Goal: Complete application form

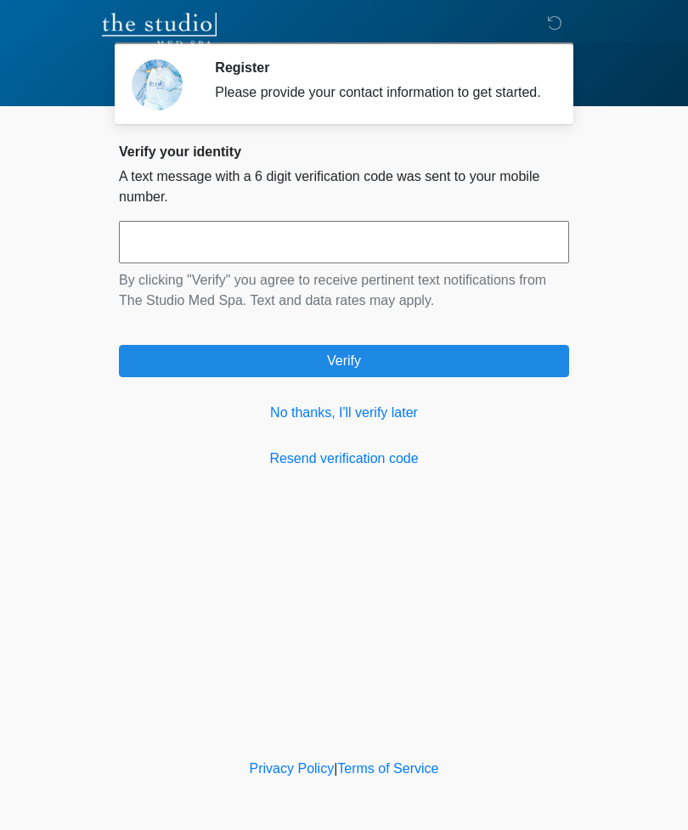
click at [385, 423] on link "No thanks, I'll verify later" at bounding box center [344, 413] width 450 height 20
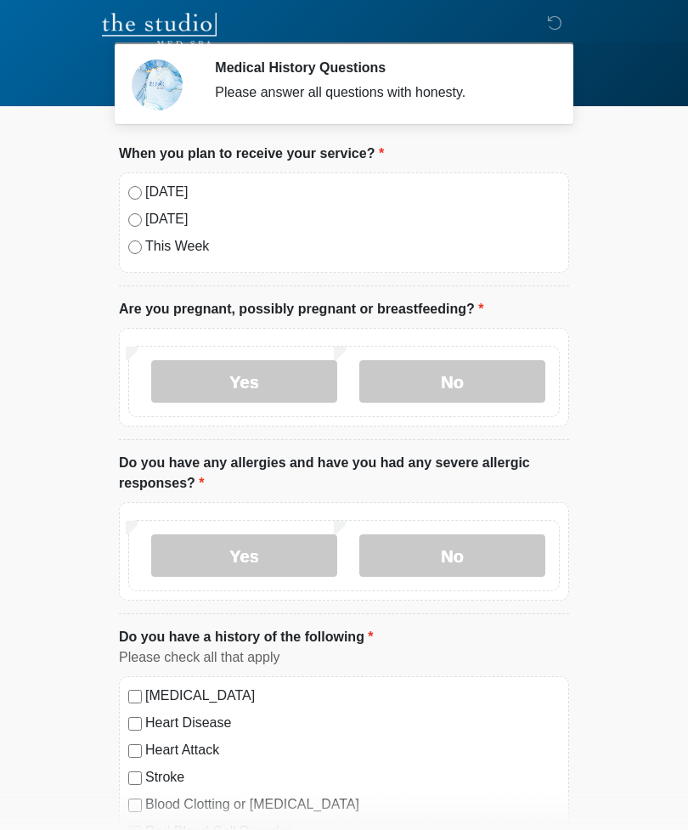
click at [155, 198] on label "[DATE]" at bounding box center [352, 192] width 414 height 20
click at [453, 384] on label "No" at bounding box center [452, 381] width 186 height 42
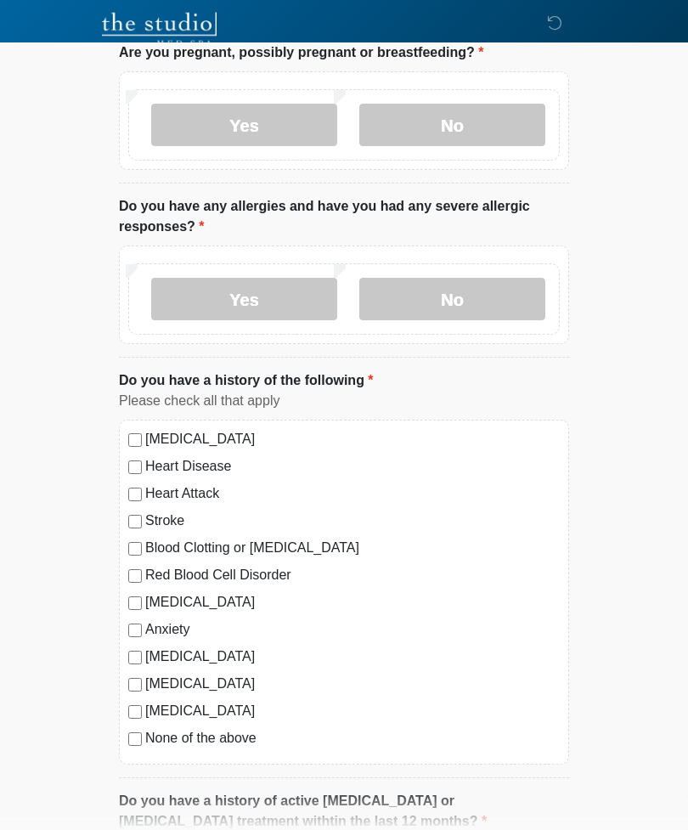
scroll to position [257, 0]
click at [459, 300] on label "No" at bounding box center [452, 298] width 186 height 42
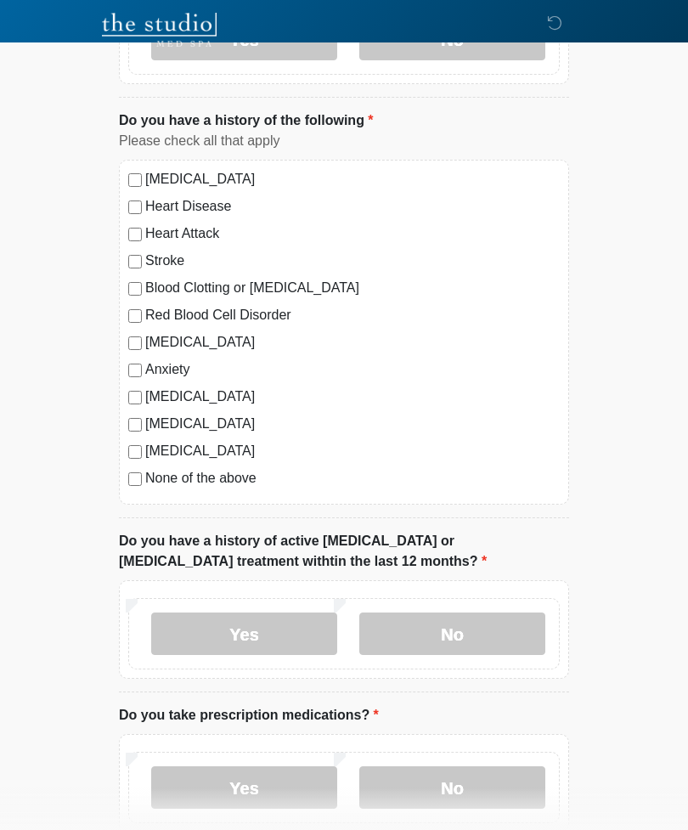
scroll to position [510, 0]
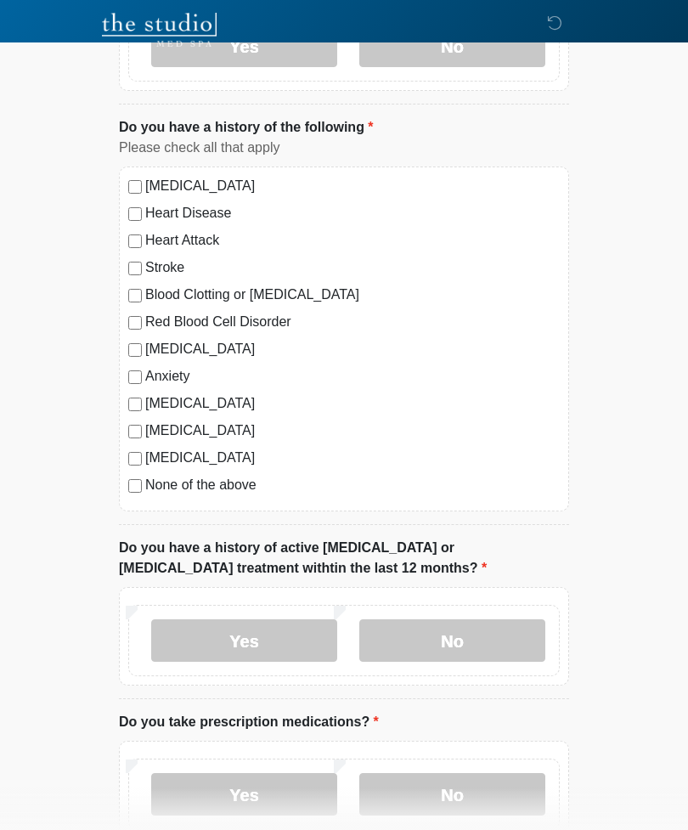
click at [198, 481] on label "None of the above" at bounding box center [352, 485] width 414 height 20
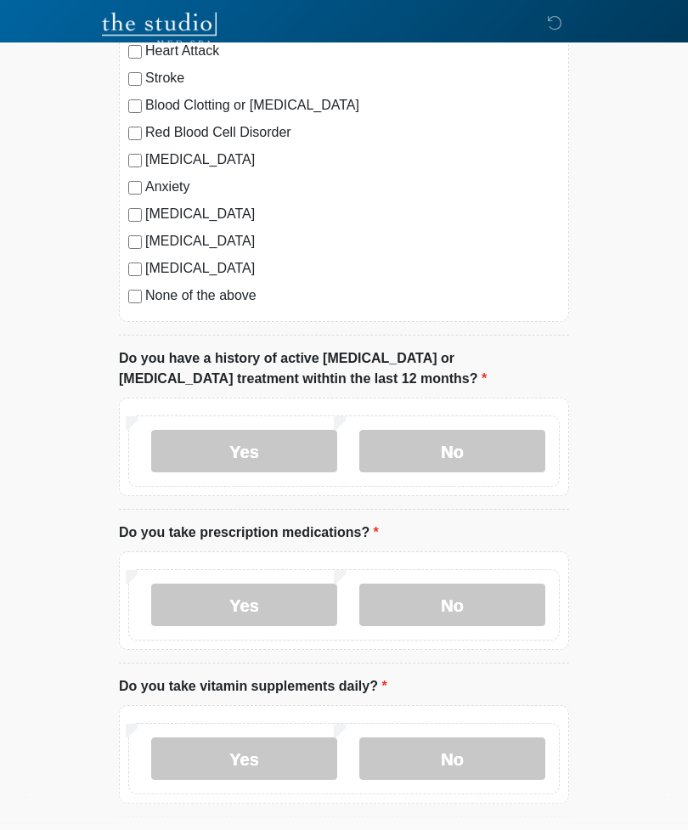
scroll to position [699, 0]
click at [479, 449] on label "No" at bounding box center [452, 451] width 186 height 42
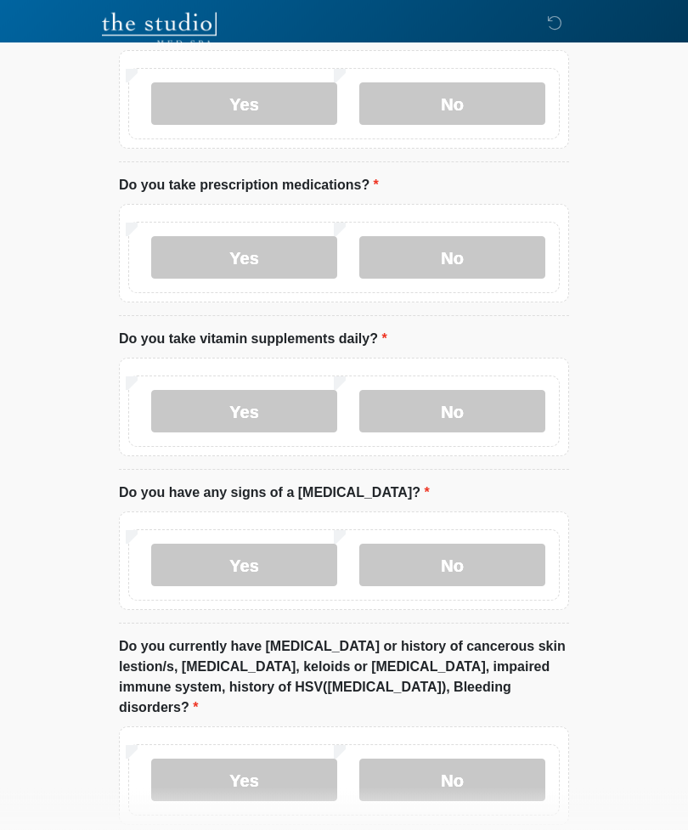
click at [283, 245] on label "Yes" at bounding box center [244, 258] width 186 height 42
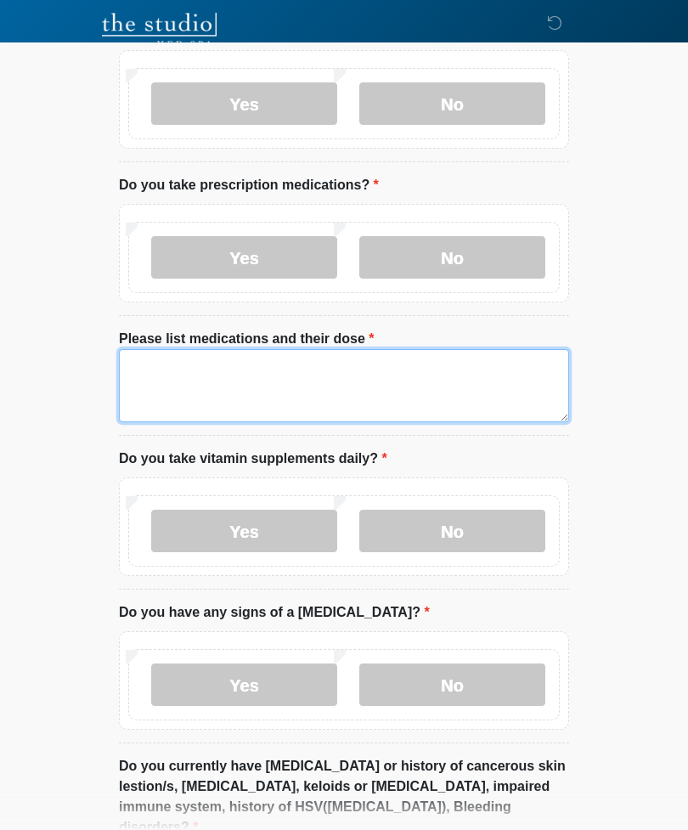
click at [234, 359] on textarea "Please list medications and their dose" at bounding box center [344, 385] width 450 height 73
type textarea "*"
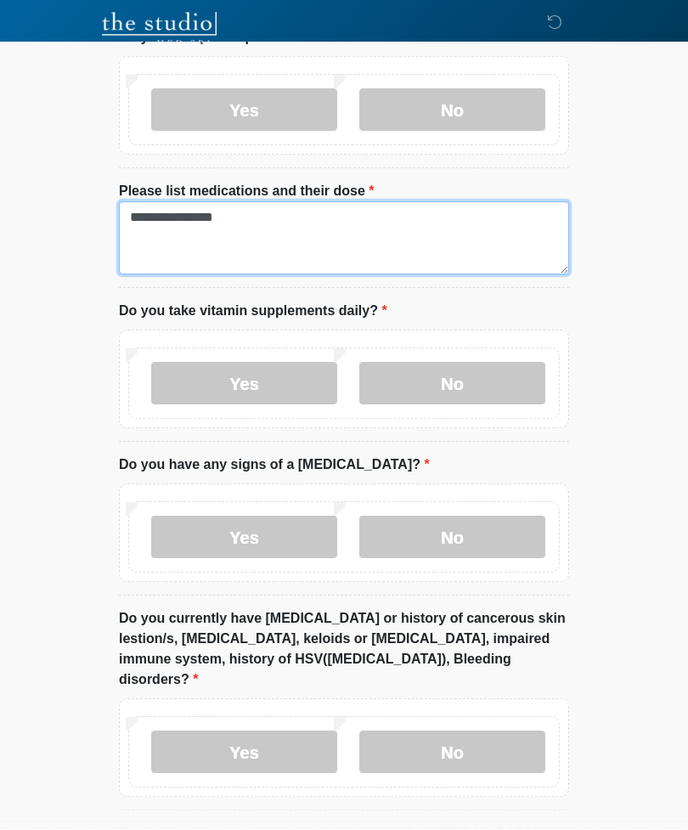
scroll to position [1160, 0]
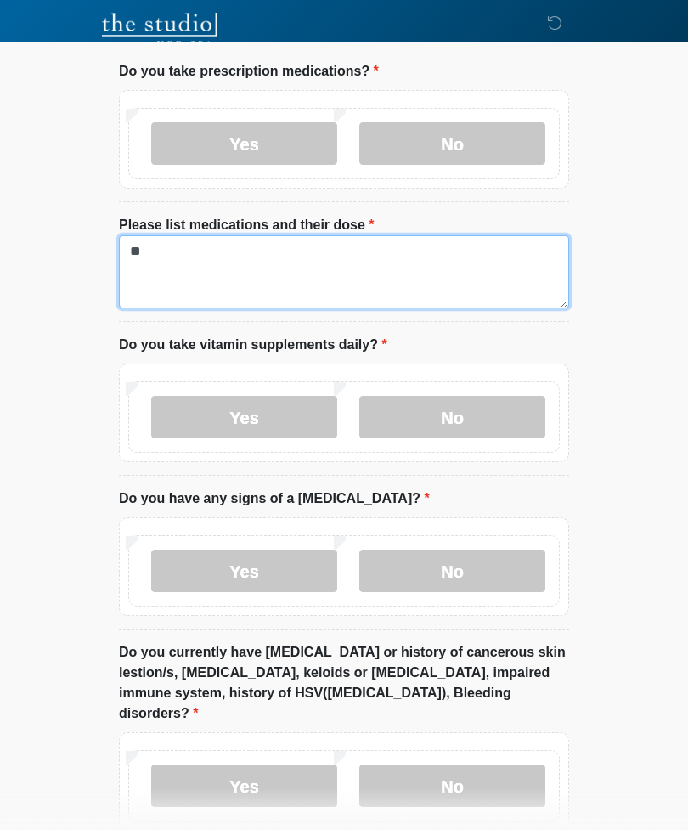
type textarea "*"
type textarea "**********"
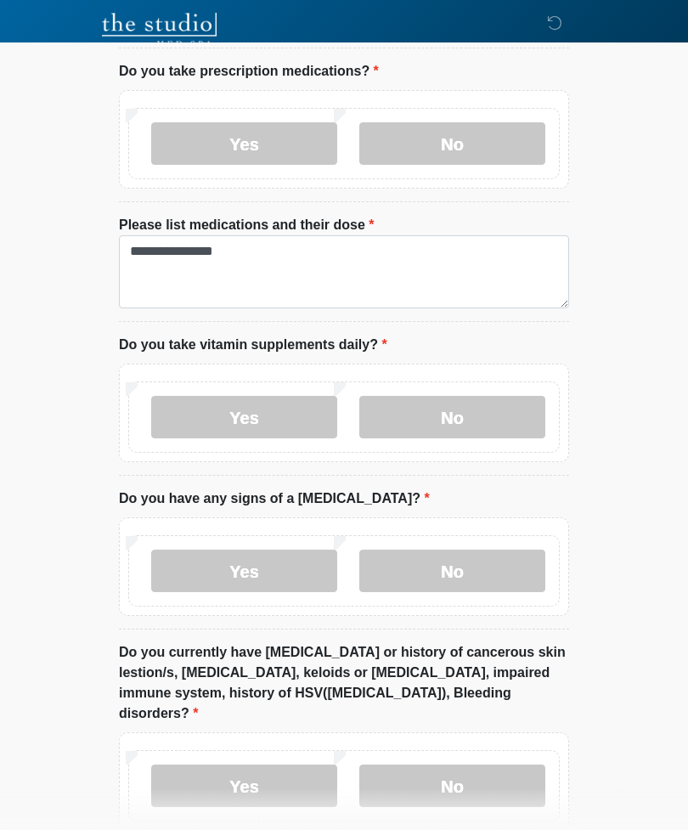
click at [283, 406] on label "Yes" at bounding box center [244, 417] width 186 height 42
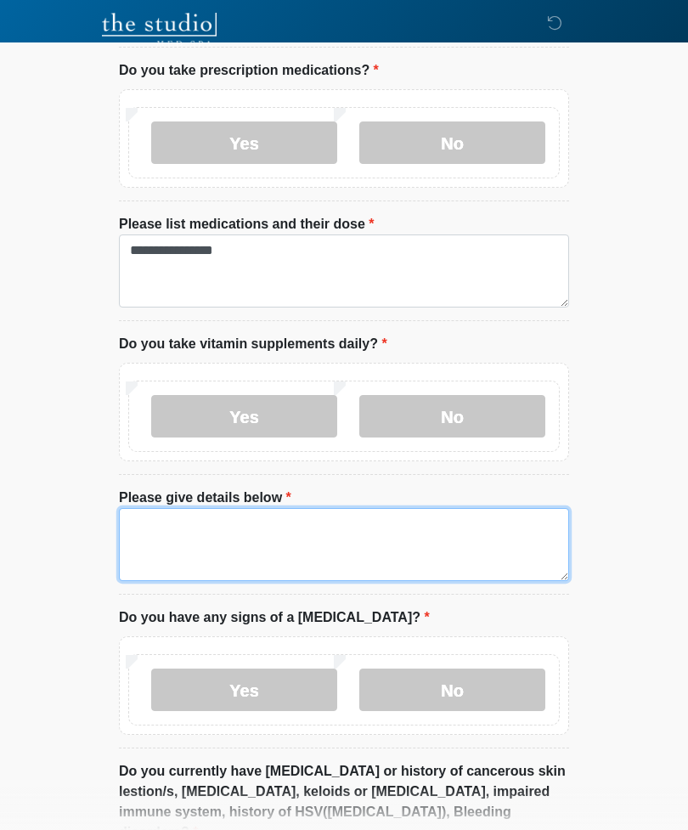
click at [234, 526] on textarea "Please give details below" at bounding box center [344, 544] width 450 height 73
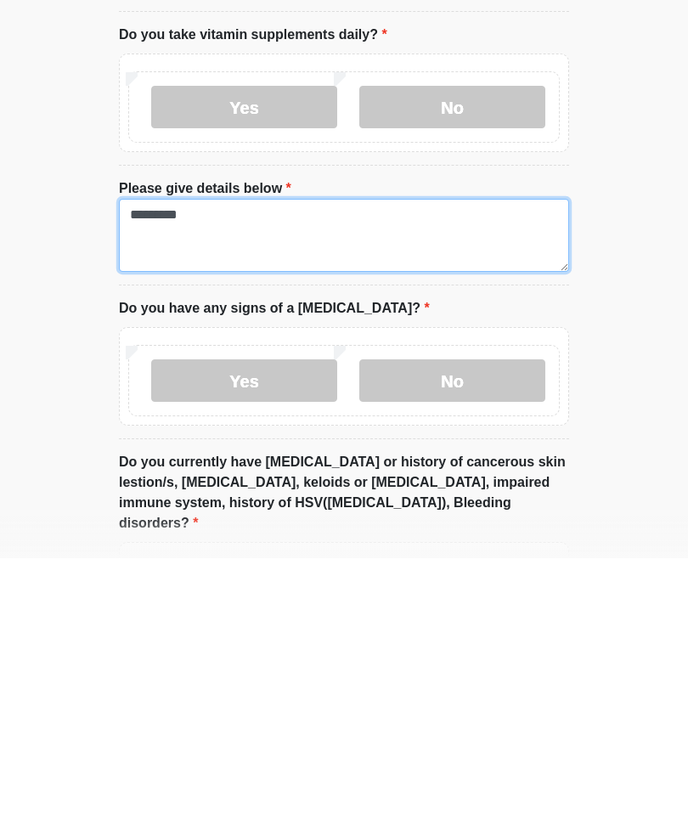
scroll to position [1201, 0]
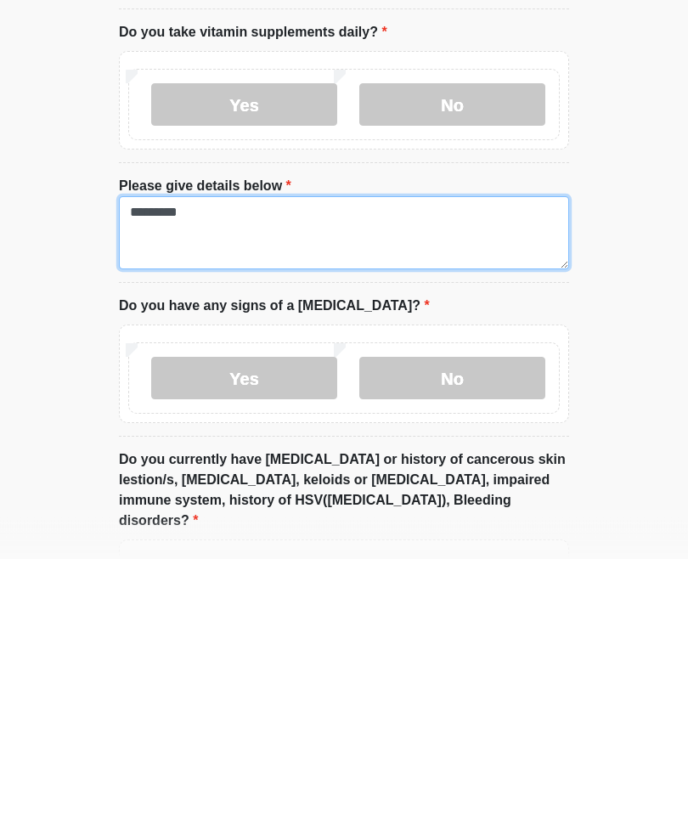
type textarea "*********"
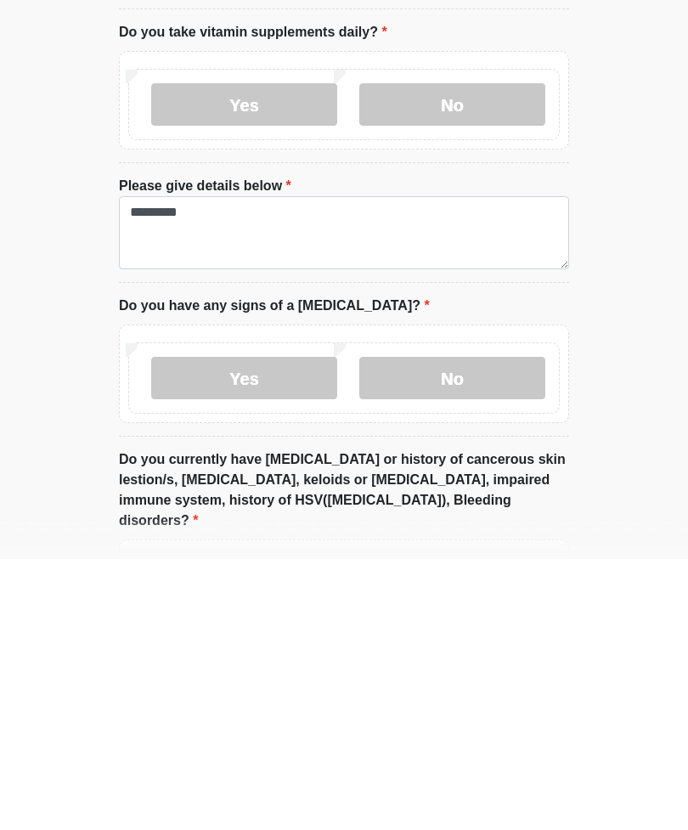
click at [473, 628] on label "No" at bounding box center [452, 649] width 186 height 42
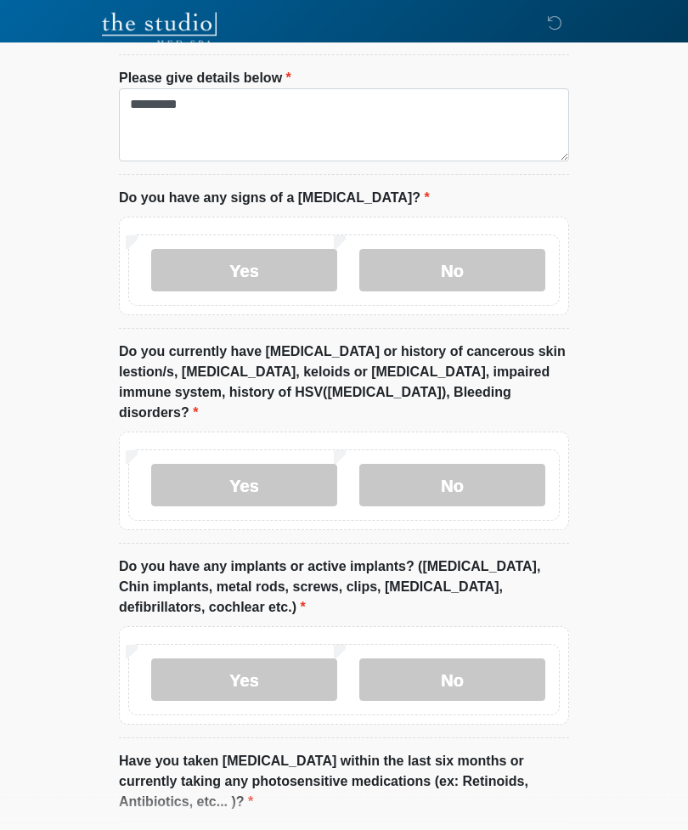
scroll to position [1590, 0]
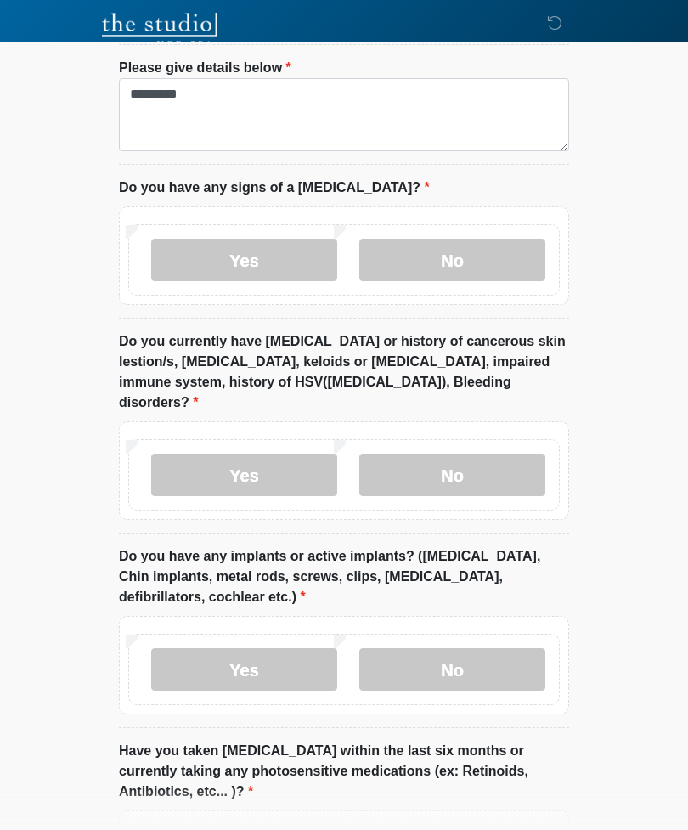
click at [477, 453] on label "No" at bounding box center [452, 474] width 186 height 42
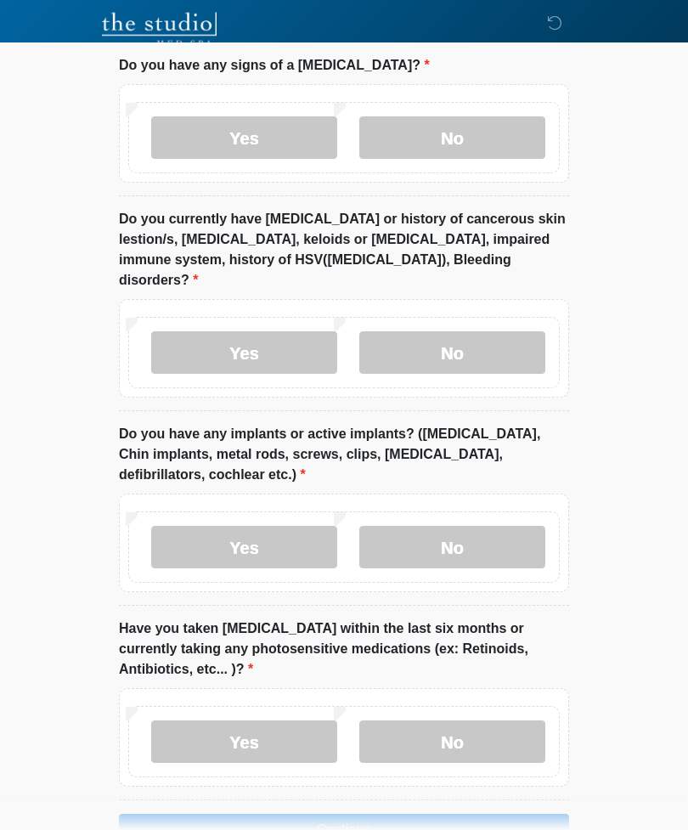
scroll to position [1741, 0]
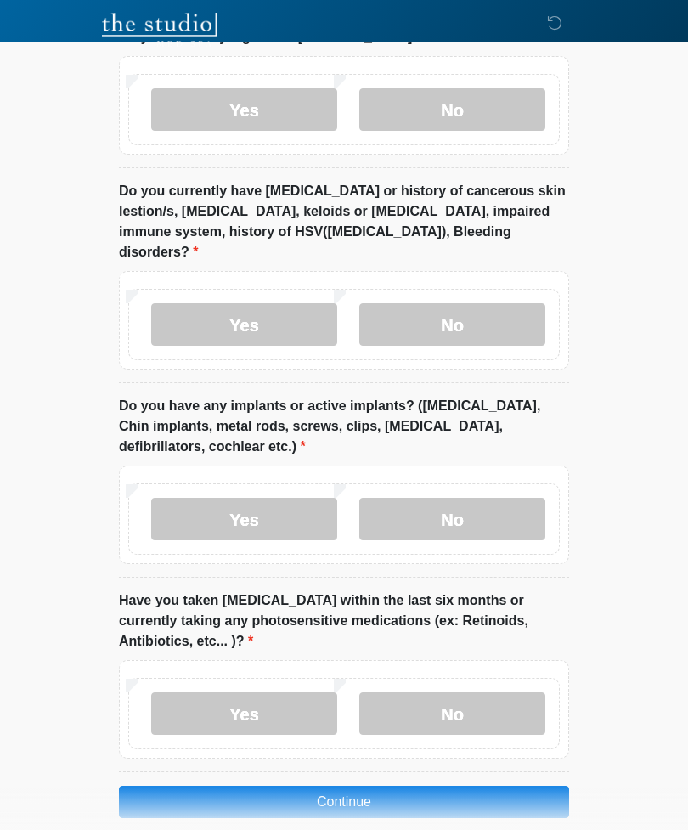
click at [476, 498] on label "No" at bounding box center [452, 519] width 186 height 42
click at [485, 692] on label "No" at bounding box center [452, 713] width 186 height 42
click at [460, 785] on button "Continue" at bounding box center [344, 801] width 450 height 32
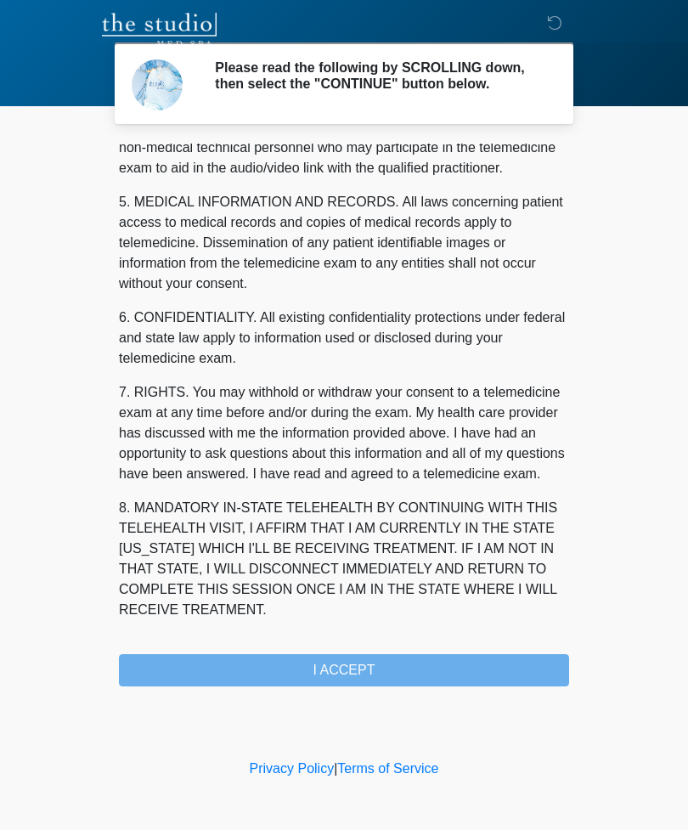
scroll to position [515, 0]
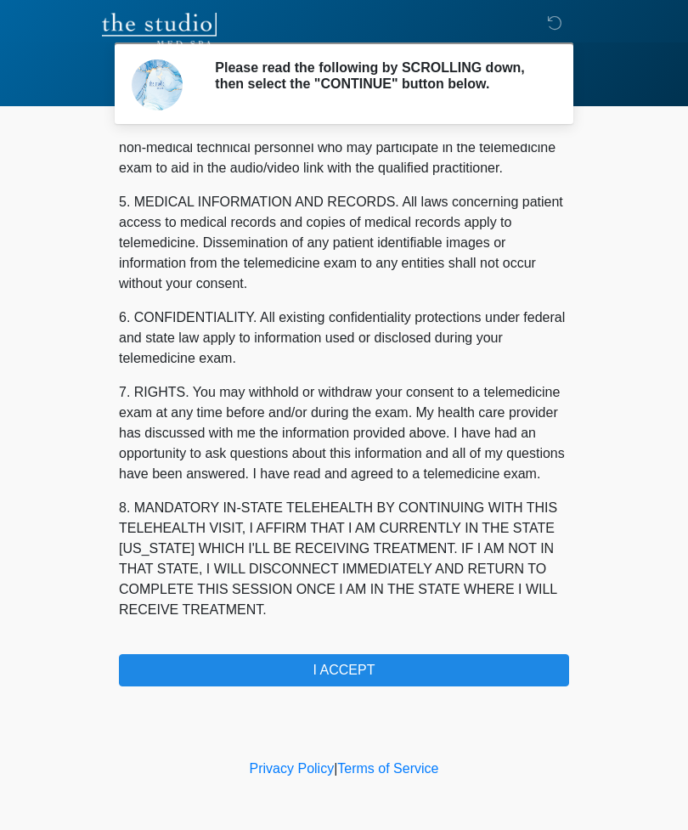
click at [460, 665] on button "I ACCEPT" at bounding box center [344, 670] width 450 height 32
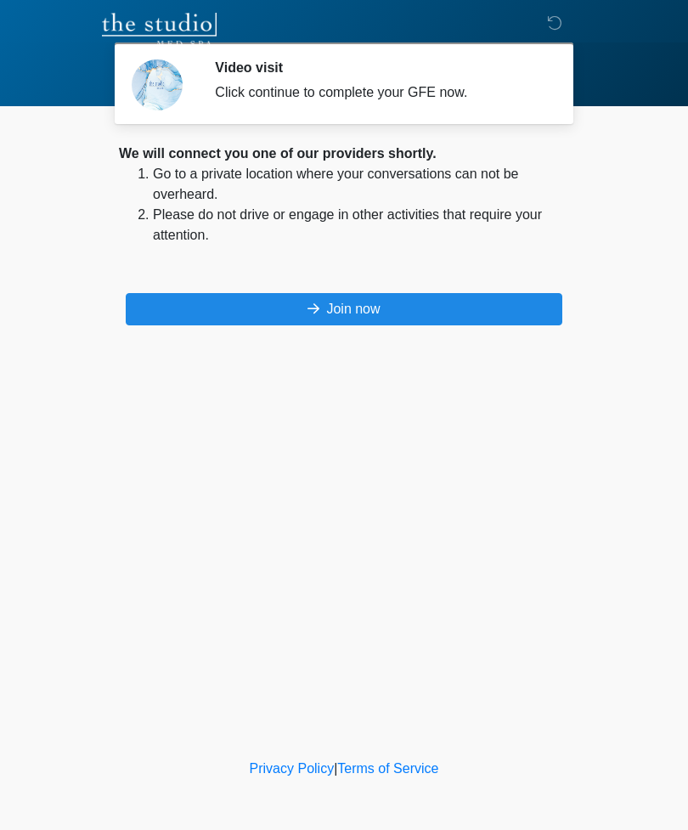
click at [442, 297] on button "Join now" at bounding box center [344, 309] width 436 height 32
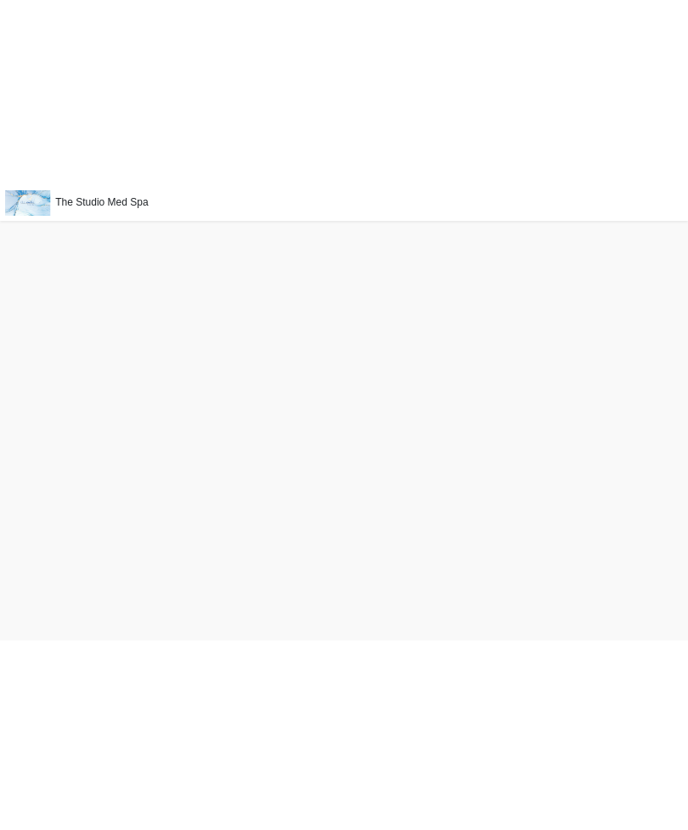
scroll to position [10, 0]
